Goal: Register for event/course

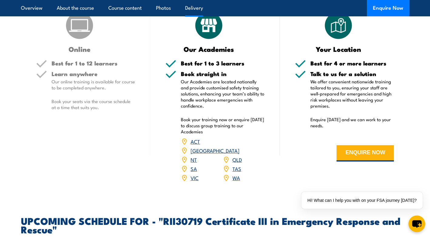
scroll to position [1183, 0]
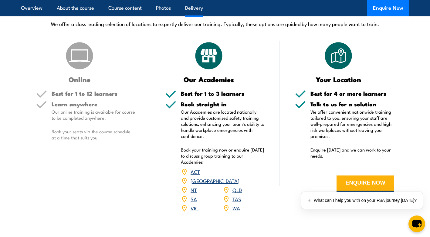
click at [194, 186] on link "NT" at bounding box center [194, 189] width 6 height 7
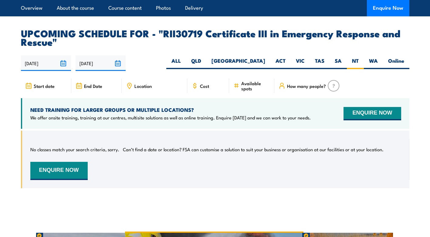
scroll to position [1391, 0]
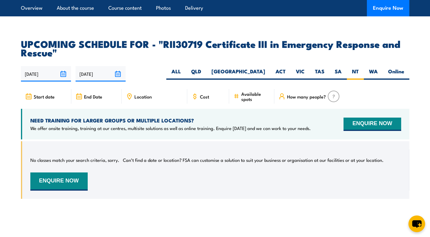
click at [116, 66] on input "[DATE]" at bounding box center [101, 73] width 50 height 15
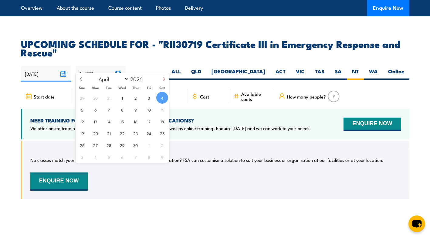
click at [163, 79] on icon at bounding box center [164, 79] width 4 height 4
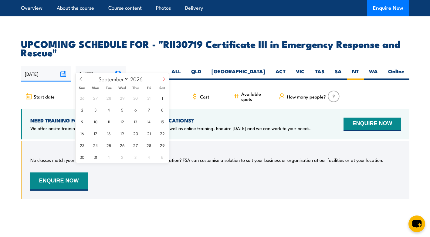
click at [163, 79] on icon at bounding box center [164, 79] width 4 height 4
select select "10"
click at [137, 120] on span "19" at bounding box center [136, 122] width 12 height 12
type input "19/11/2026"
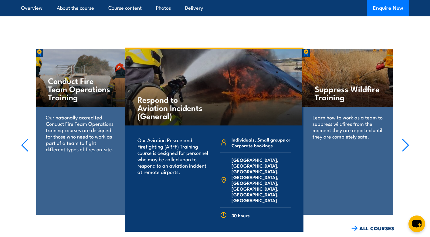
scroll to position [1573, 0]
